Goal: Task Accomplishment & Management: Manage account settings

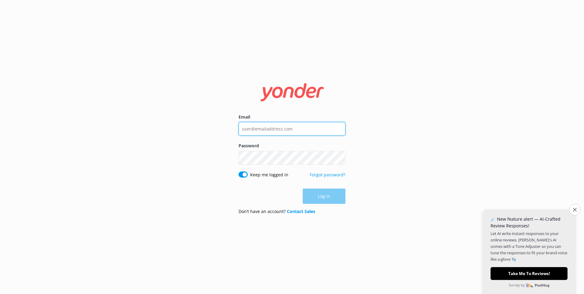
click at [279, 126] on input "Email" at bounding box center [292, 129] width 107 height 14
type input "[EMAIL_ADDRESS][DOMAIN_NAME]"
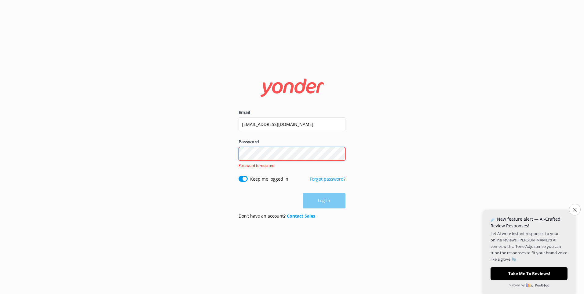
click at [263, 161] on div "Password Show password Password is required" at bounding box center [292, 156] width 107 height 37
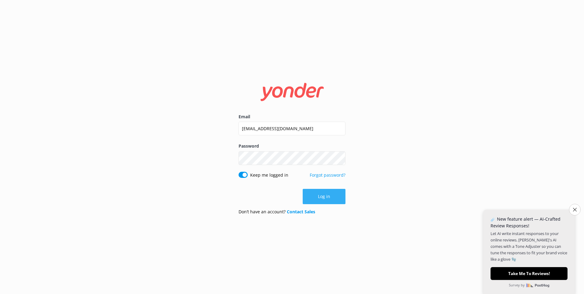
click at [342, 200] on button "Log in" at bounding box center [324, 196] width 43 height 15
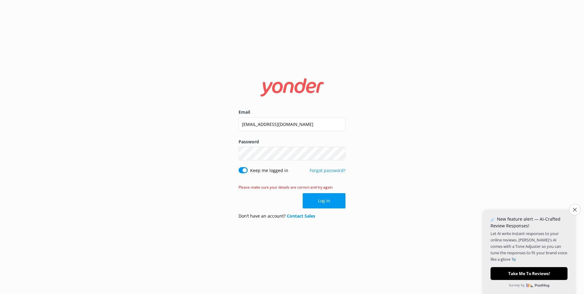
click at [334, 155] on button "Show password" at bounding box center [339, 154] width 12 height 12
click at [280, 188] on span "Please make sure your details are correct and try again" at bounding box center [286, 187] width 94 height 5
